Goal: Navigation & Orientation: Find specific page/section

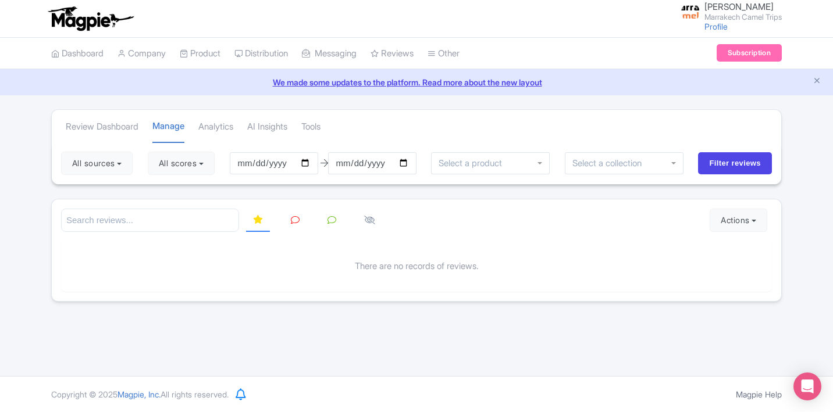
click at [109, 51] on li "Dashboard" at bounding box center [77, 53] width 66 height 31
click at [201, 54] on link "Product" at bounding box center [200, 54] width 41 height 32
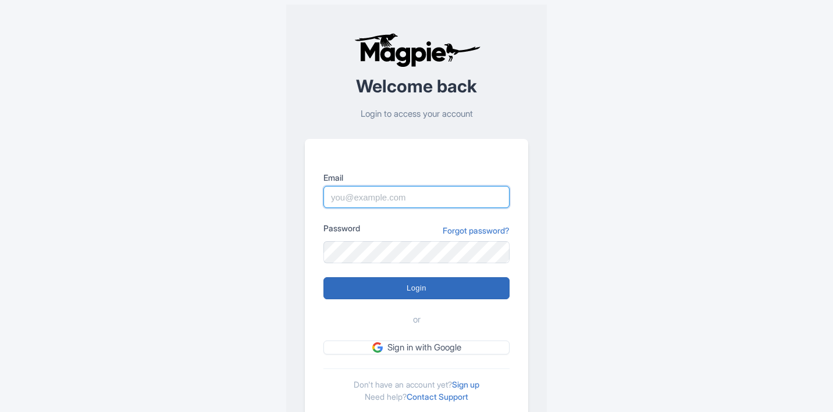
type input "[EMAIL_ADDRESS][DOMAIN_NAME]"
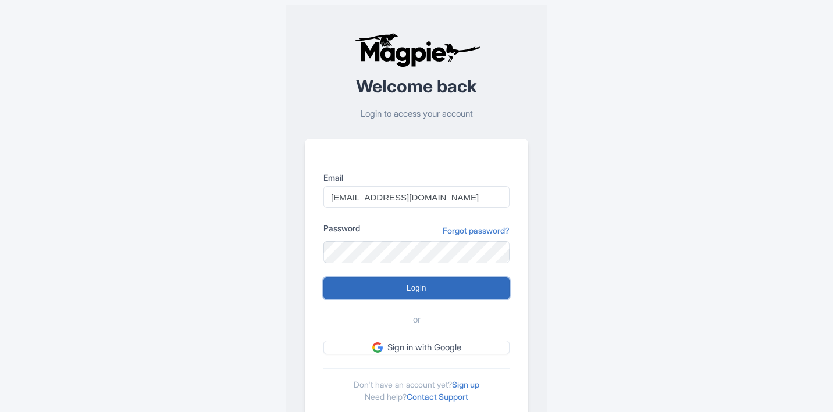
click at [436, 283] on input "Login" at bounding box center [416, 288] width 186 height 22
type input "Logging in..."
